Goal: Information Seeking & Learning: Learn about a topic

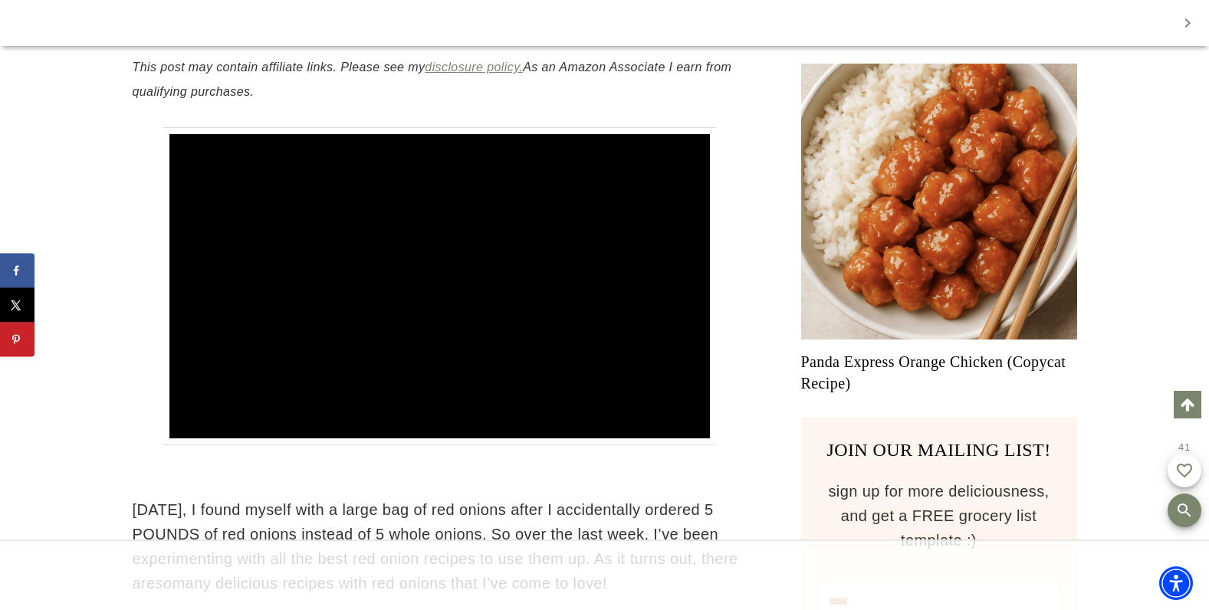
scroll to position [367, 0]
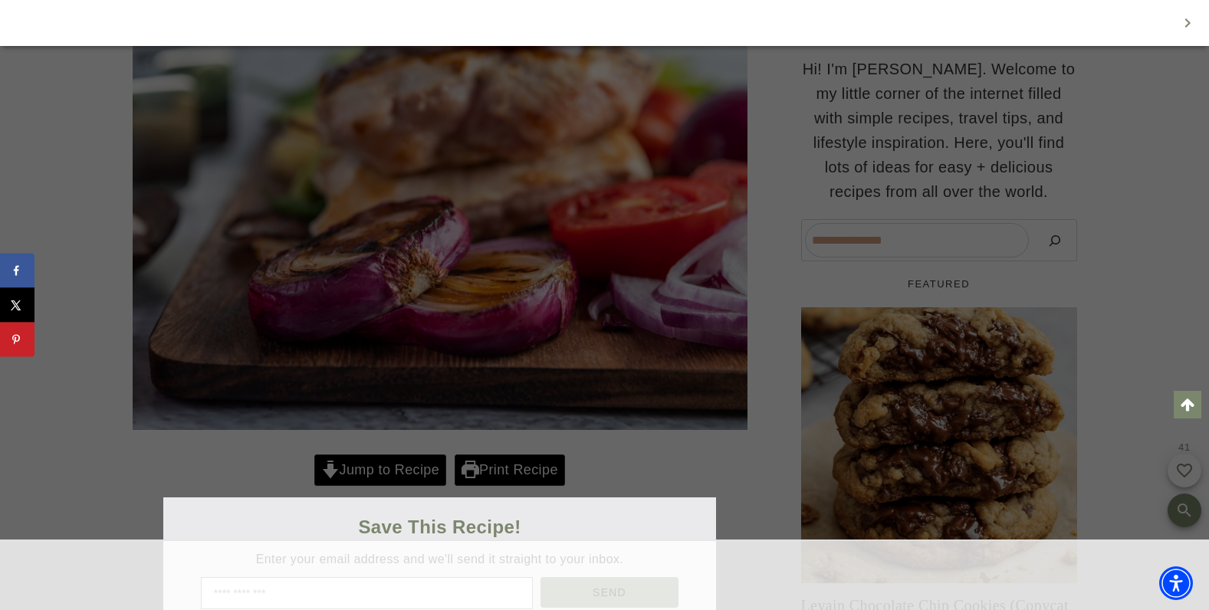
click at [379, 451] on div at bounding box center [604, 305] width 1209 height 610
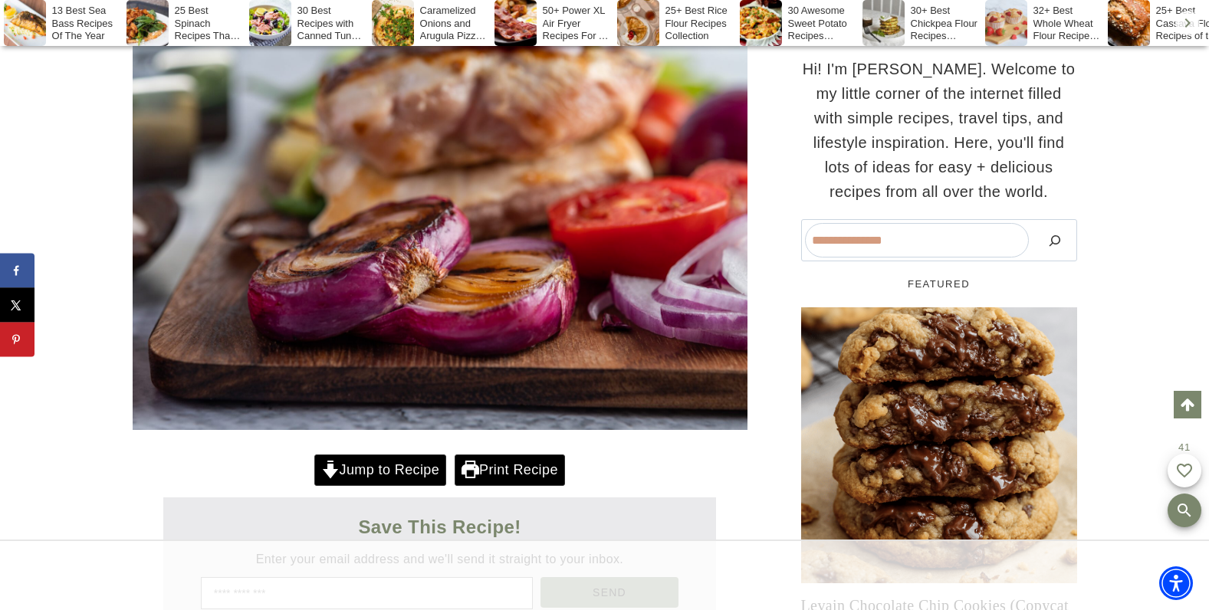
click at [494, 522] on div "Save This Recipe!" at bounding box center [440, 527] width 554 height 29
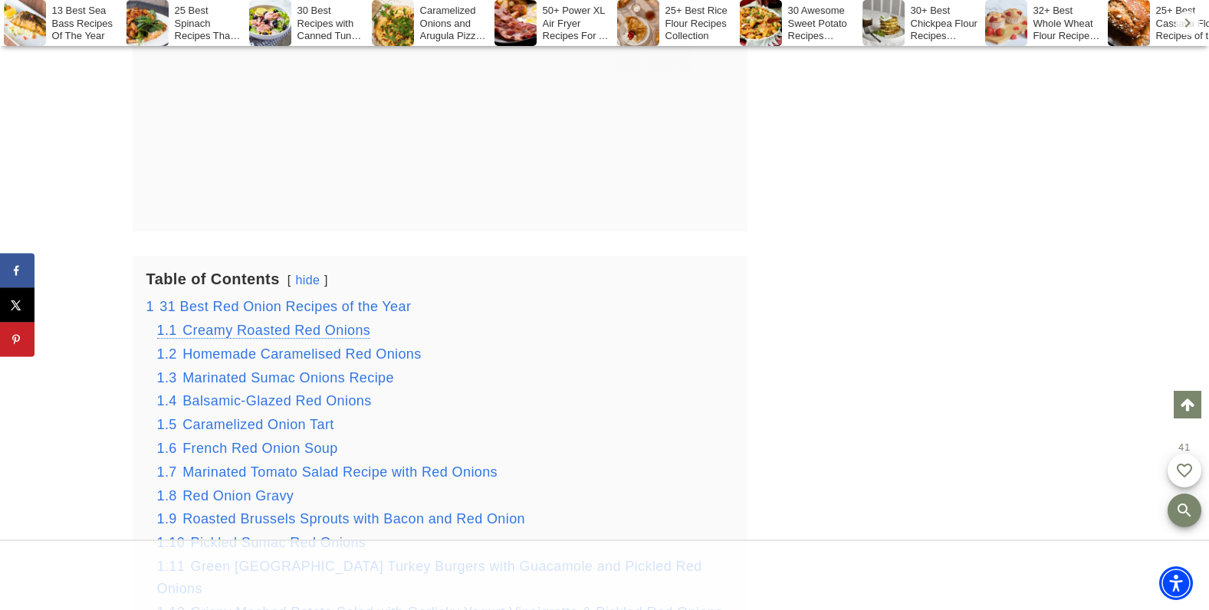
click at [234, 323] on span "Creamy Roasted Red Onions" at bounding box center [277, 330] width 188 height 15
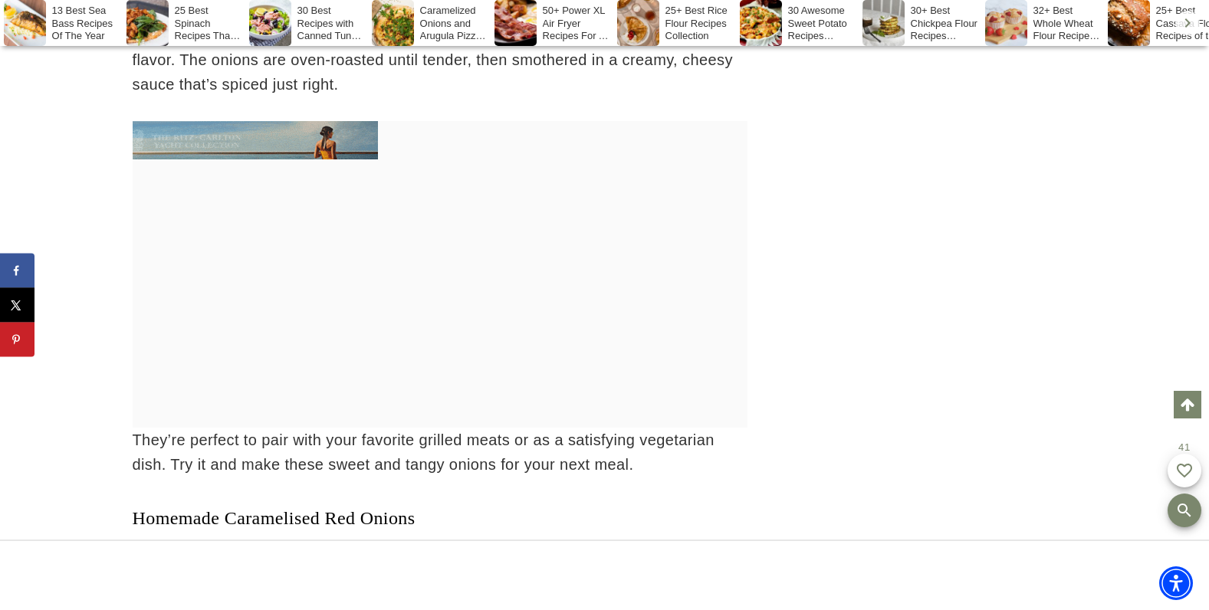
scroll to position [4909, 0]
